Goal: Task Accomplishment & Management: Manage account settings

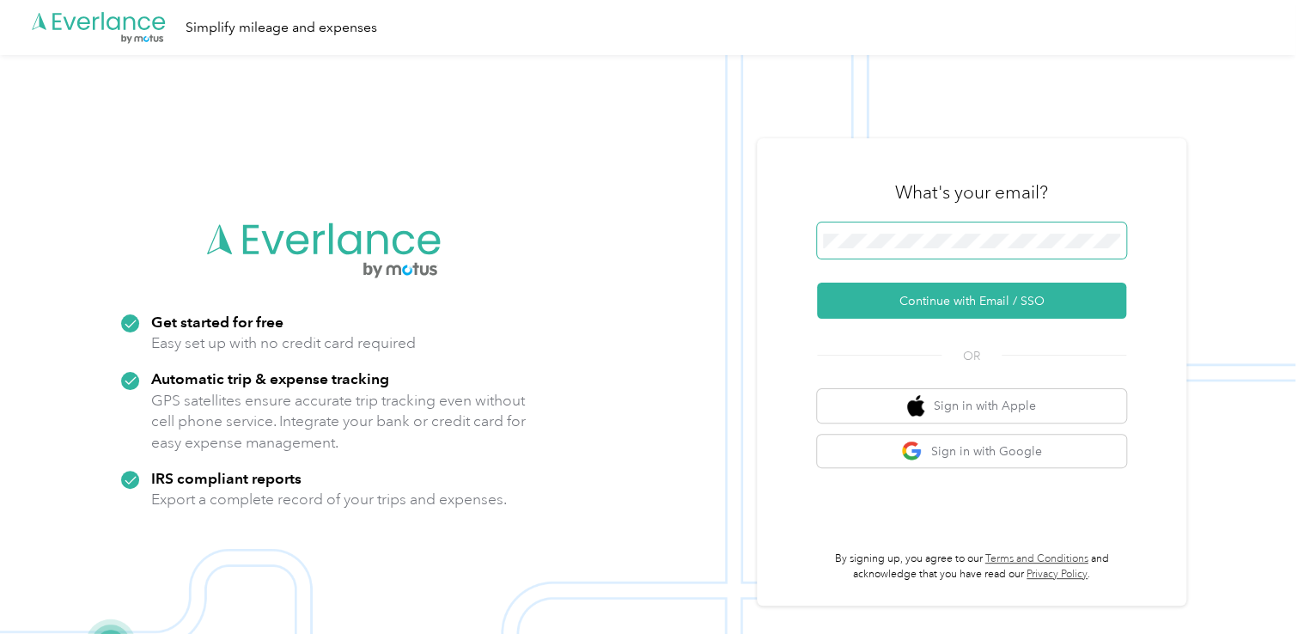
click at [1034, 231] on span at bounding box center [971, 240] width 309 height 36
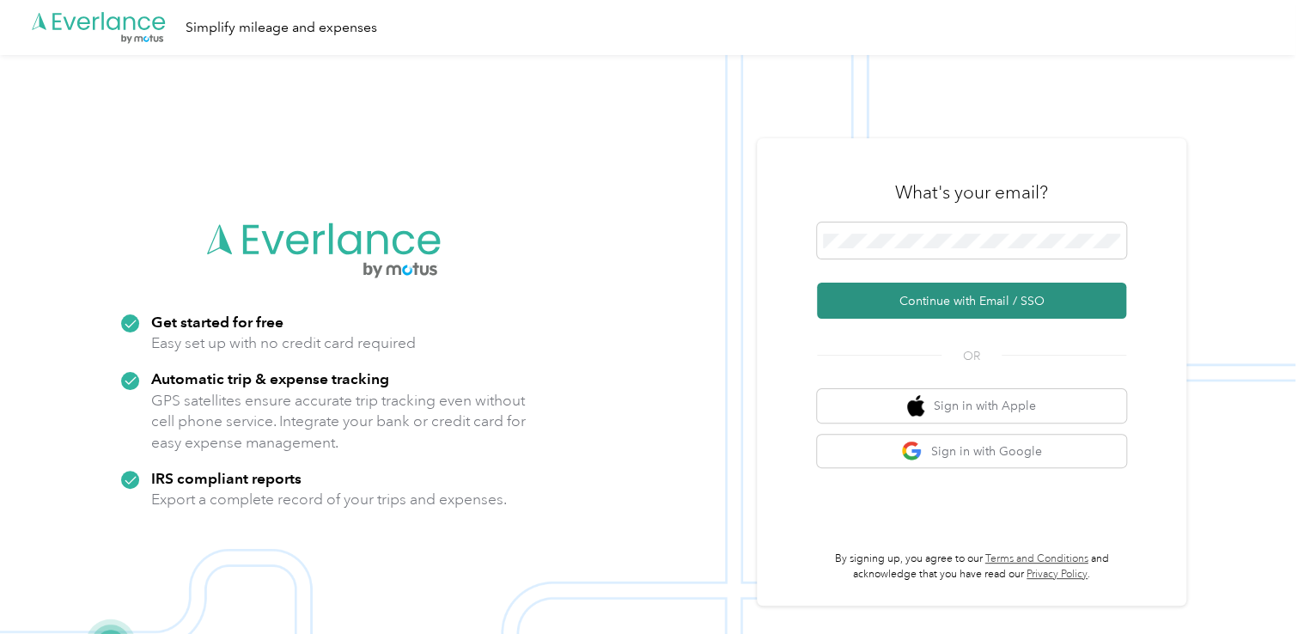
click at [993, 304] on button "Continue with Email / SSO" at bounding box center [971, 301] width 309 height 36
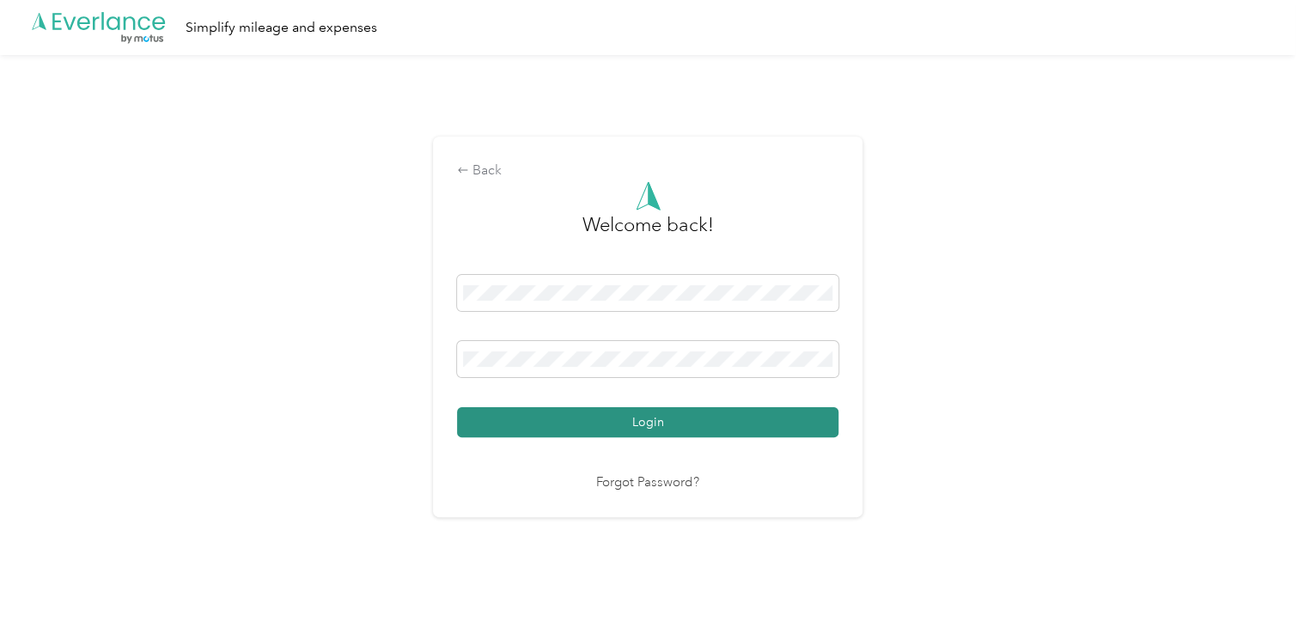
click at [663, 428] on button "Login" at bounding box center [647, 422] width 381 height 30
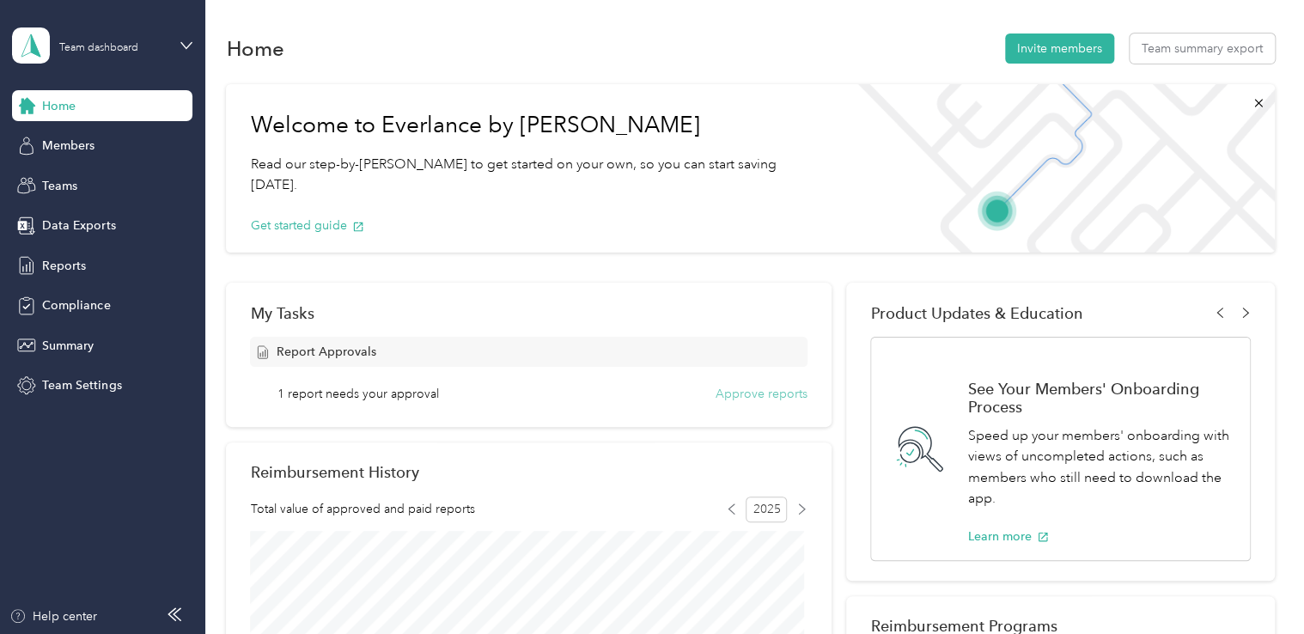
click at [758, 389] on button "Approve reports" at bounding box center [761, 394] width 92 height 18
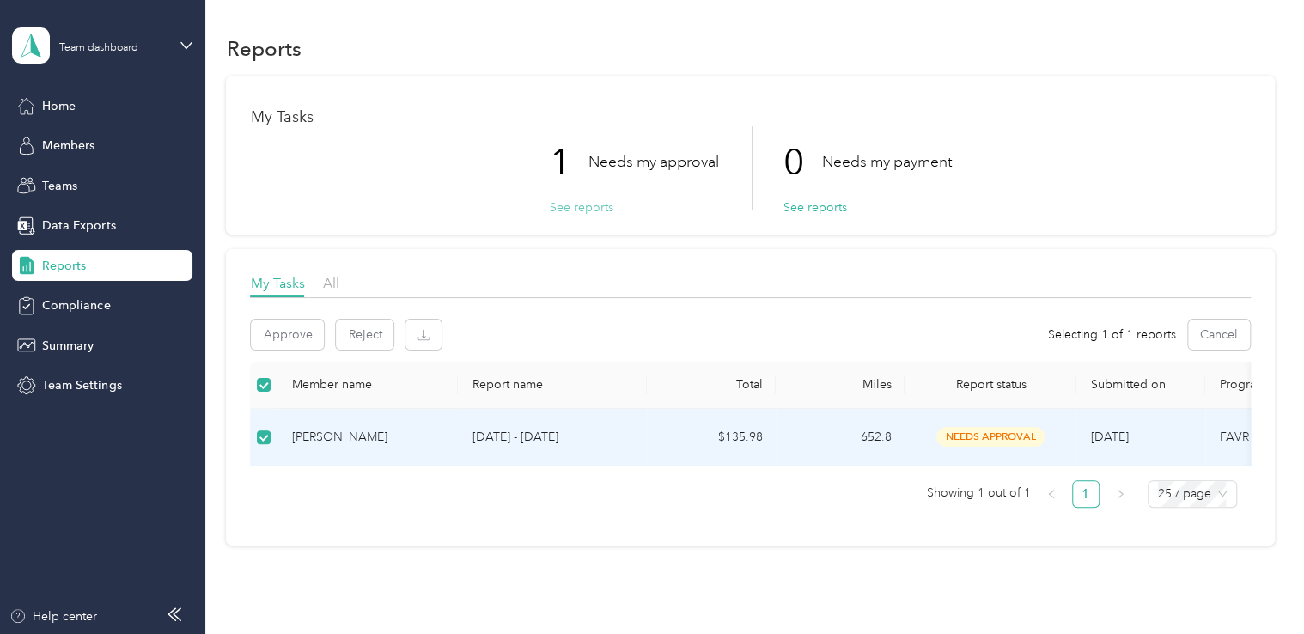
click at [584, 208] on button "See reports" at bounding box center [581, 207] width 64 height 18
click at [510, 438] on p "[DATE] - [DATE]" at bounding box center [552, 437] width 161 height 19
click at [1034, 437] on span "needs approval" at bounding box center [990, 437] width 108 height 20
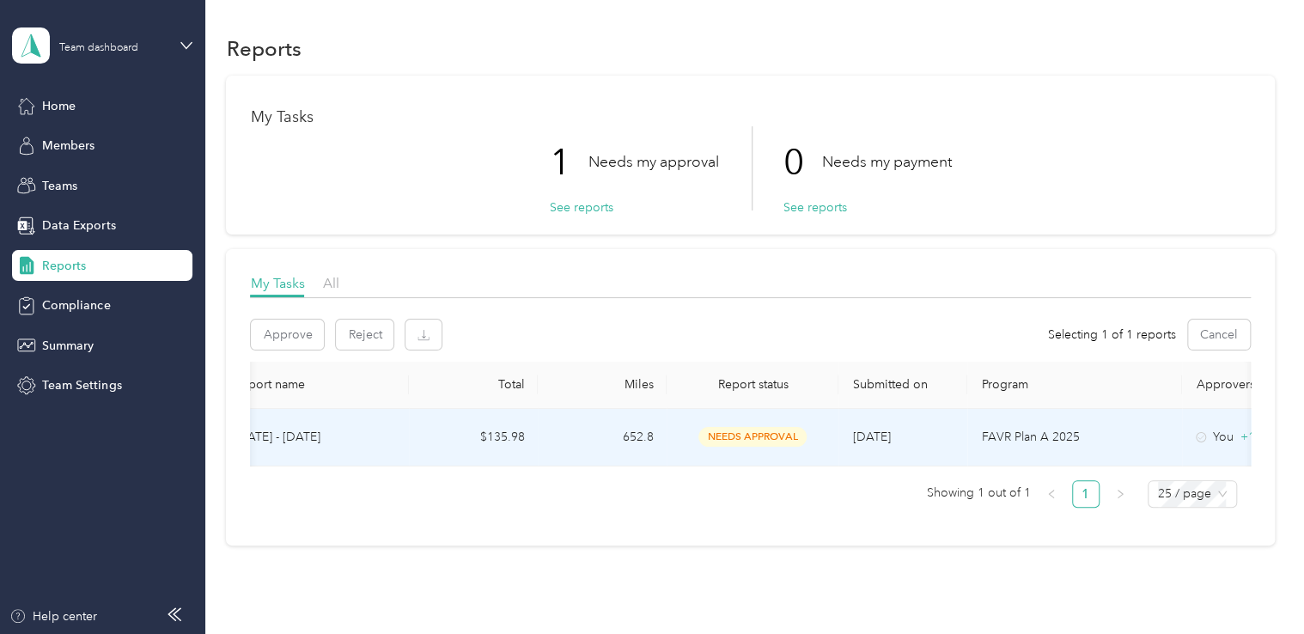
scroll to position [0, 283]
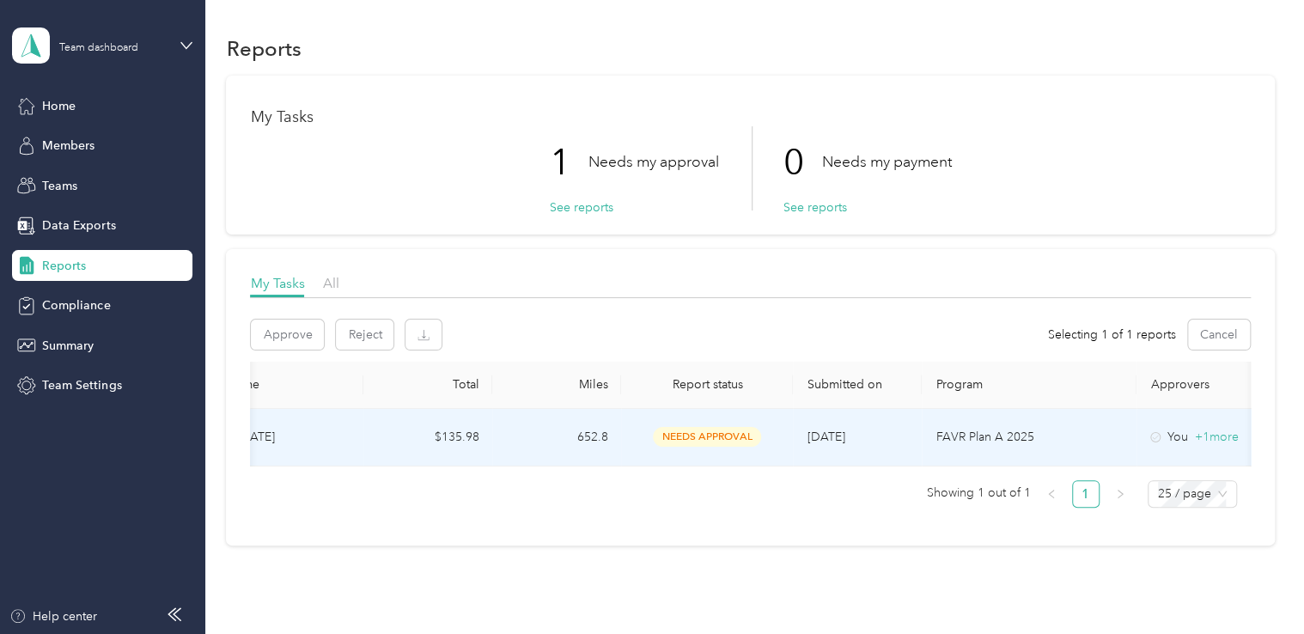
click at [1089, 428] on p "FAVR Plan A 2025" at bounding box center [1028, 437] width 187 height 19
click at [1051, 450] on td "FAVR Plan A 2025" at bounding box center [1029, 438] width 215 height 58
click at [1050, 451] on td "FAVR Plan A 2025" at bounding box center [1029, 438] width 215 height 58
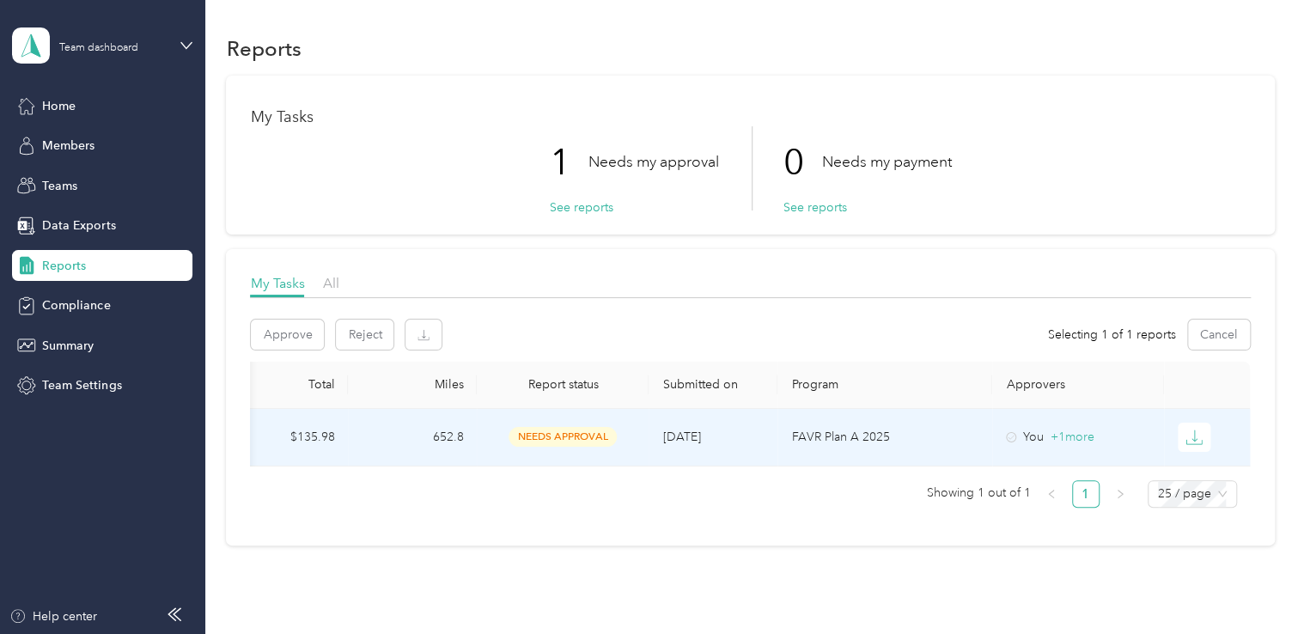
scroll to position [0, 433]
click at [1185, 444] on icon "button" at bounding box center [1193, 437] width 17 height 17
click at [1183, 469] on li "PDF" at bounding box center [1203, 468] width 60 height 30
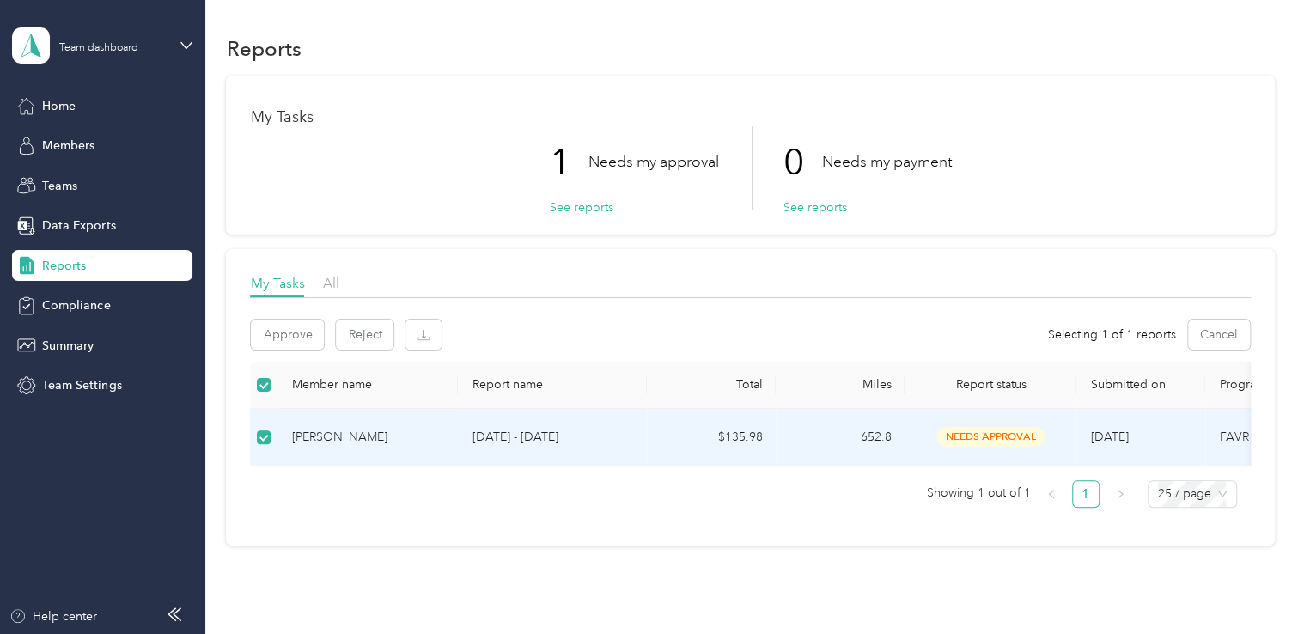
click at [314, 431] on div "[PERSON_NAME]" at bounding box center [367, 437] width 153 height 19
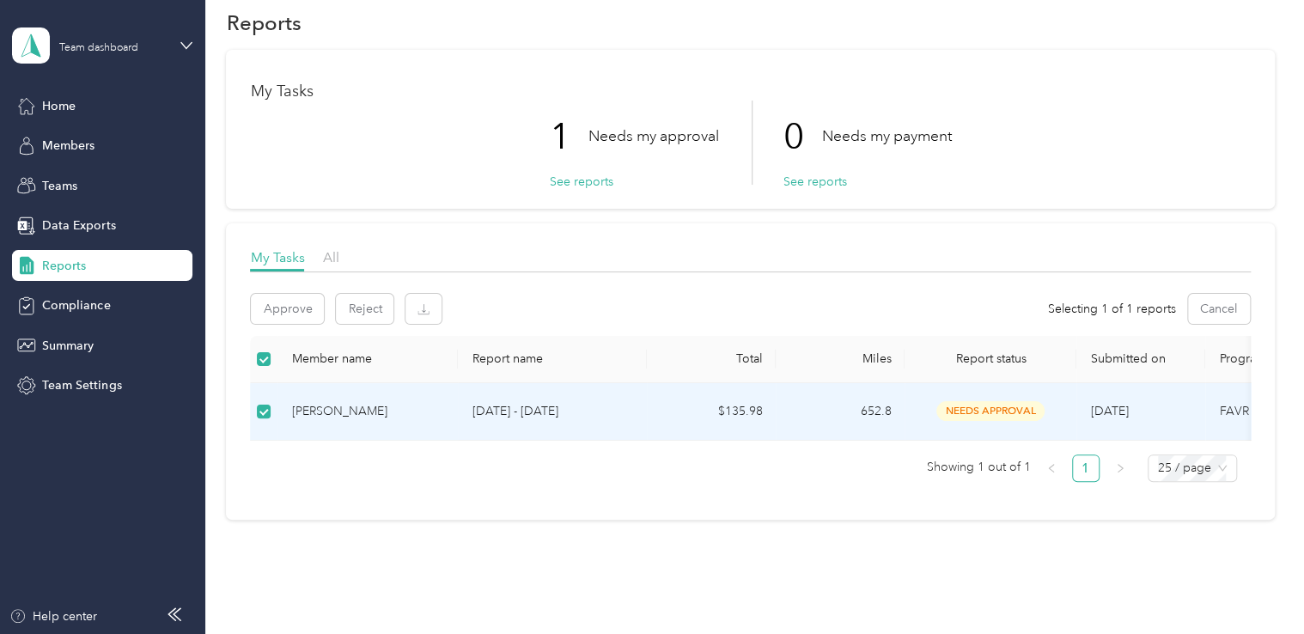
scroll to position [15, 0]
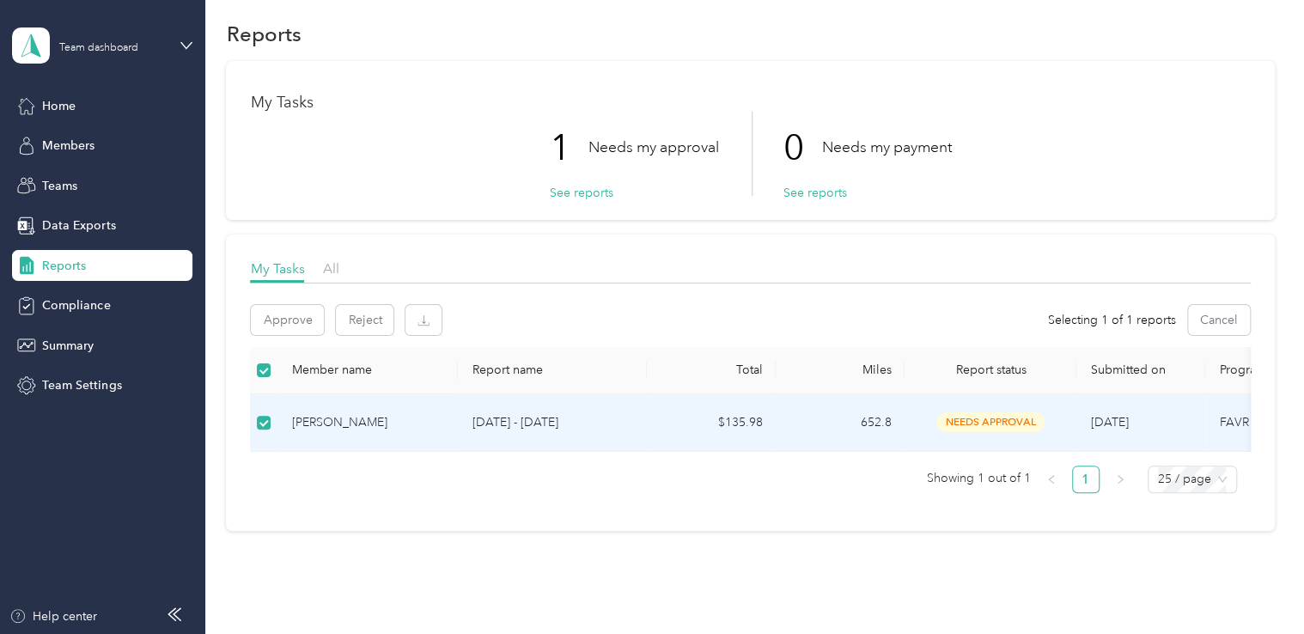
click at [447, 521] on div "My Tasks All Approve Reject Selecting 1 of 1 reports Cancel Member name Report …" at bounding box center [750, 382] width 1048 height 296
click at [672, 193] on div "1 Needs my approval See reports" at bounding box center [633, 154] width 169 height 84
click at [578, 187] on button "See reports" at bounding box center [581, 193] width 64 height 18
click at [600, 189] on button "See reports" at bounding box center [581, 193] width 64 height 18
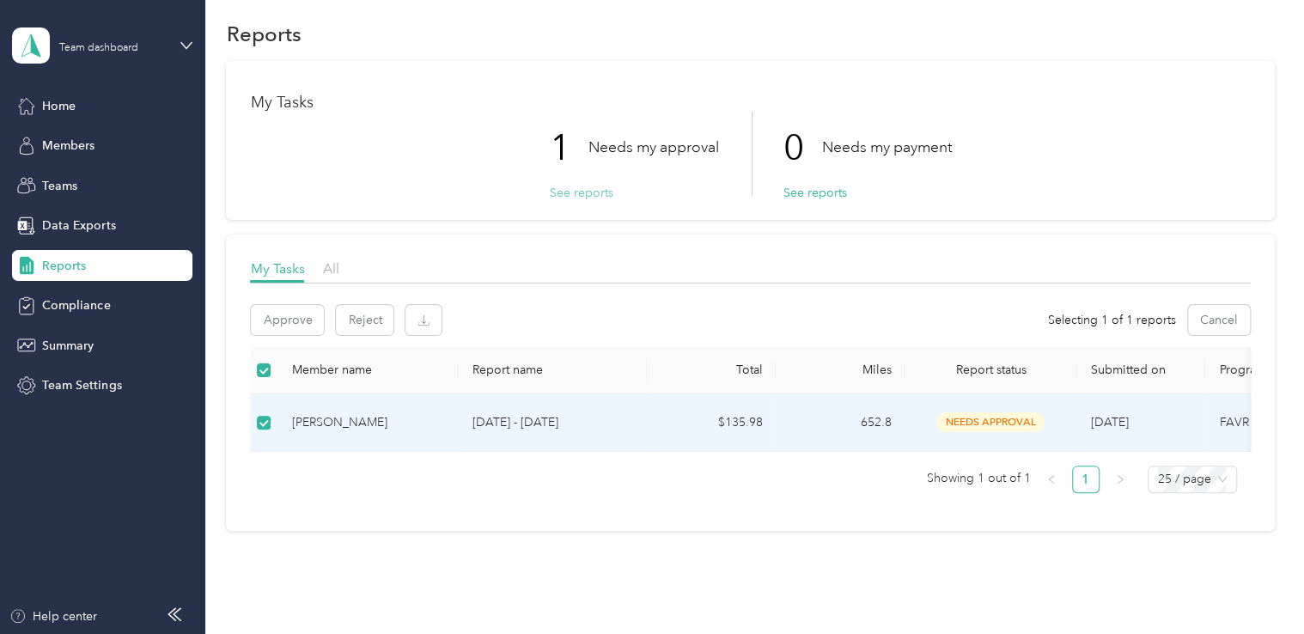
click at [600, 189] on button "See reports" at bounding box center [581, 193] width 64 height 18
click at [498, 429] on p "[DATE] - [DATE]" at bounding box center [552, 423] width 161 height 19
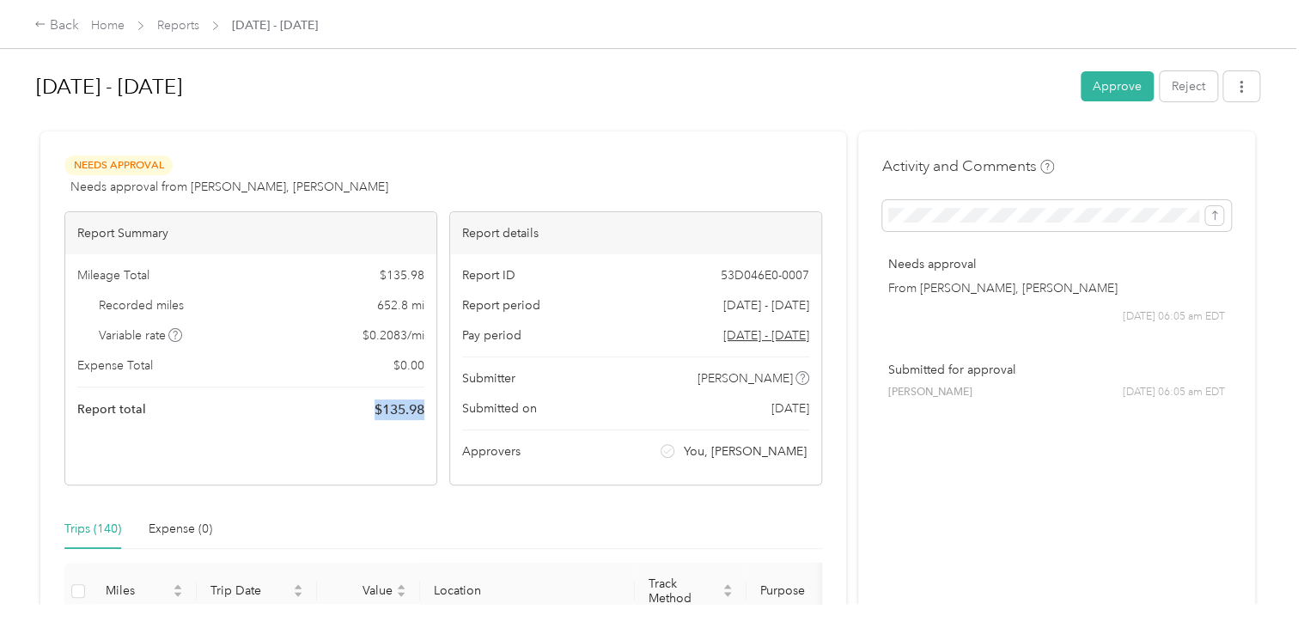
drag, startPoint x: 368, startPoint y: 414, endPoint x: 429, endPoint y: 411, distance: 61.0
click at [429, 411] on div "Mileage Total $ 135.98 Recorded miles 652.8 mi Variable rate $ 0.2083 / mi Expe…" at bounding box center [250, 343] width 371 height 178
click at [374, 442] on div "Report Summary Mileage Total $ 135.98 Recorded miles 652.8 mi Variable rate $ 0…" at bounding box center [250, 348] width 373 height 274
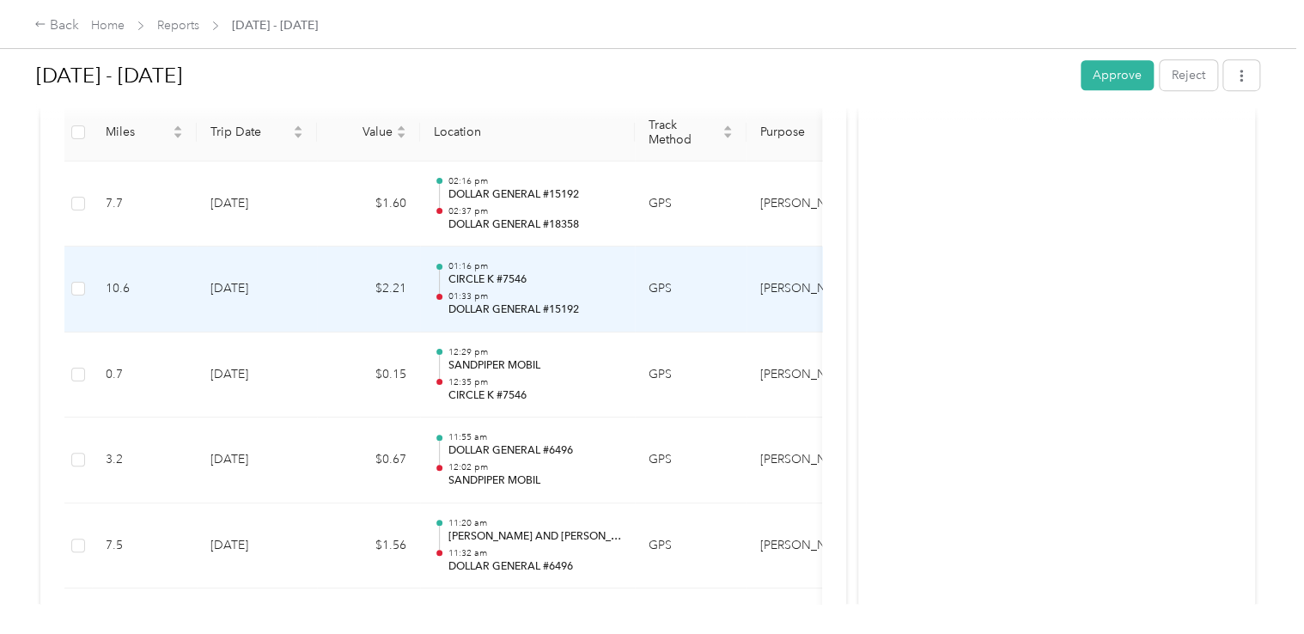
scroll to position [429, 0]
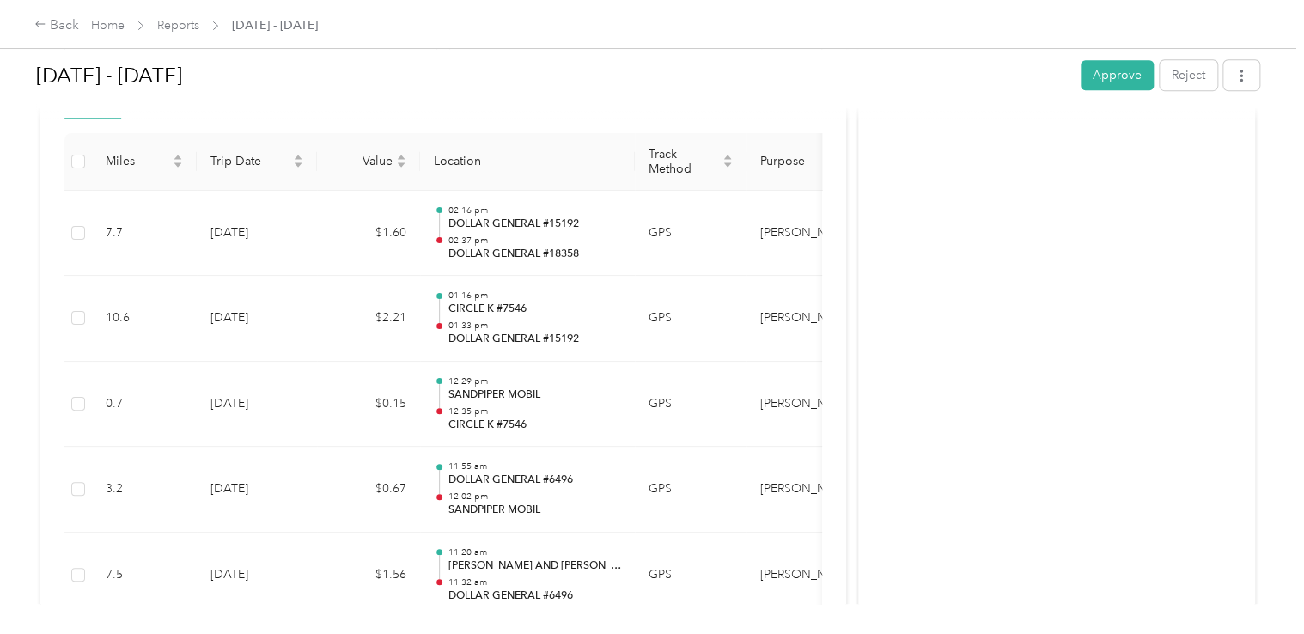
drag, startPoint x: 852, startPoint y: 238, endPoint x: 856, endPoint y: 256, distance: 18.4
drag, startPoint x: 856, startPoint y: 256, endPoint x: 846, endPoint y: 261, distance: 10.8
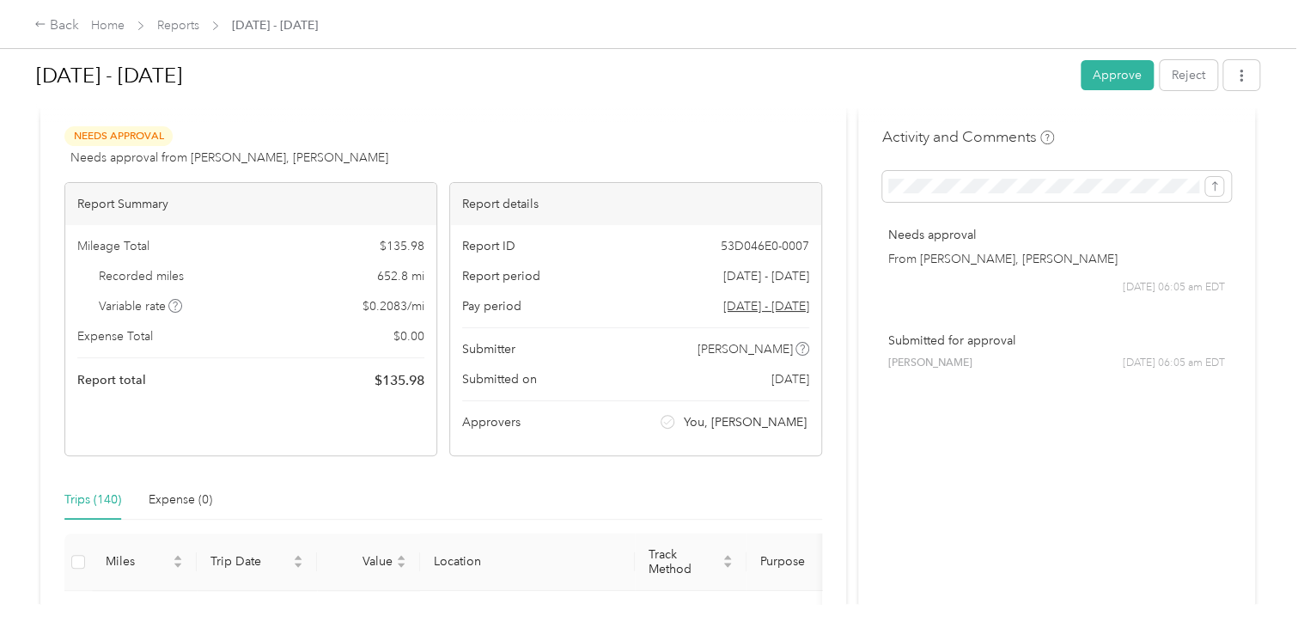
scroll to position [0, 0]
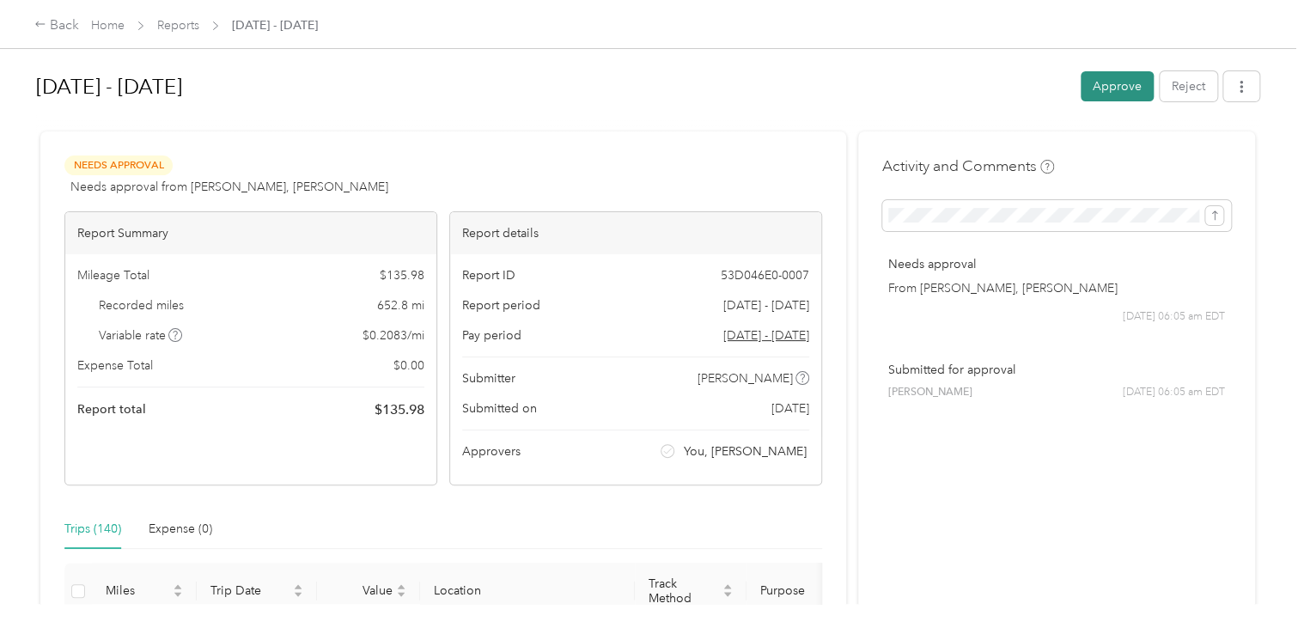
click at [1119, 78] on button "Approve" at bounding box center [1117, 86] width 73 height 30
